Goal: Information Seeking & Learning: Learn about a topic

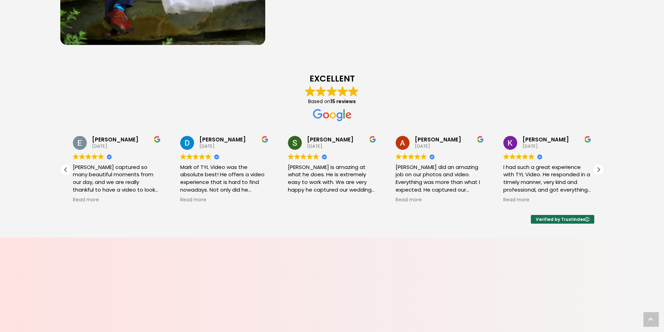
scroll to position [627, 0]
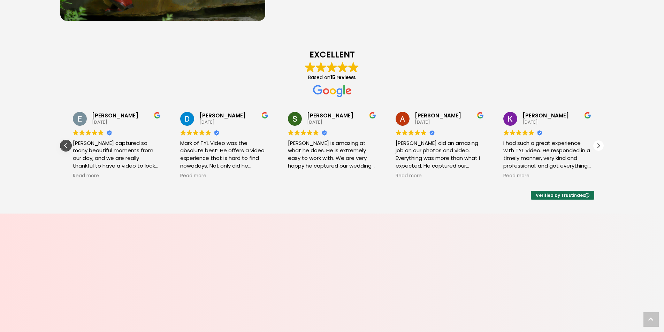
click at [64, 149] on div "Previous review" at bounding box center [66, 145] width 10 height 10
click at [65, 149] on div "Previous review" at bounding box center [66, 145] width 10 height 10
click at [65, 149] on div "[PERSON_NAME] [DATE] Trustindex verifies that the original source of the review…" at bounding box center [117, 146] width 108 height 82
click at [196, 172] on span "Read more" at bounding box center [193, 174] width 26 height 7
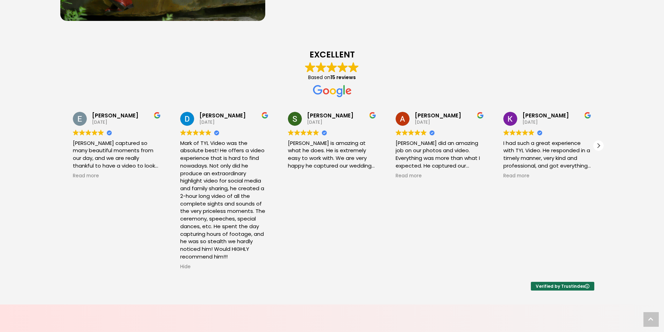
click at [603, 149] on div "[PERSON_NAME] [DATE] Trustindex verifies that the original source of the review…" at bounding box center [331, 190] width 543 height 175
click at [601, 148] on div "Next review" at bounding box center [598, 145] width 10 height 10
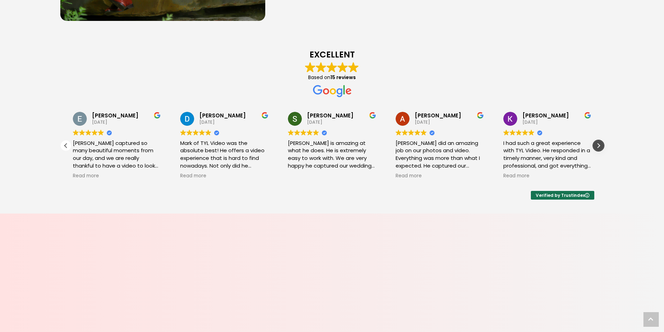
click at [601, 148] on div "Next review" at bounding box center [598, 145] width 10 height 10
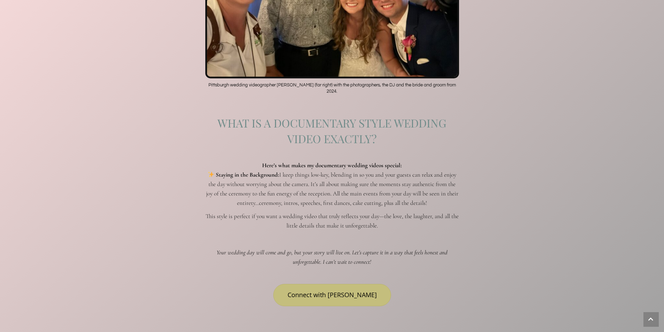
scroll to position [1184, 0]
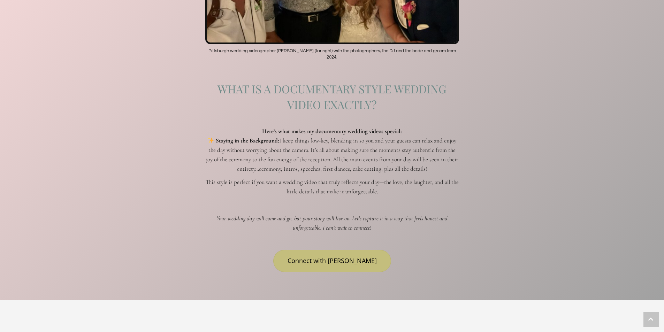
drag, startPoint x: 276, startPoint y: 213, endPoint x: 341, endPoint y: 218, distance: 65.7
click at [341, 218] on p "Your wedding day will come and go, but your story will live on. Let’s capture i…" at bounding box center [332, 223] width 254 height 19
click at [398, 225] on p "Your wedding day will come and go, but your story will live on. Let’s capture i…" at bounding box center [332, 223] width 254 height 19
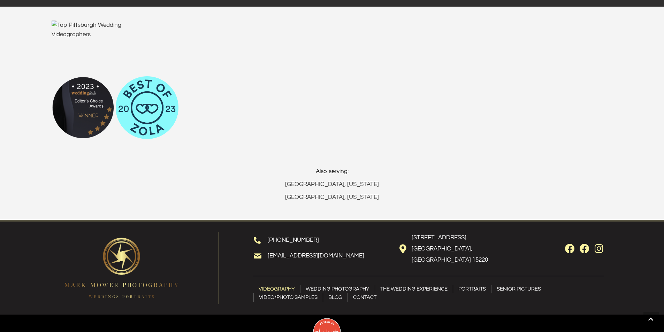
scroll to position [4158, 0]
